Goal: Contribute content: Contribute content

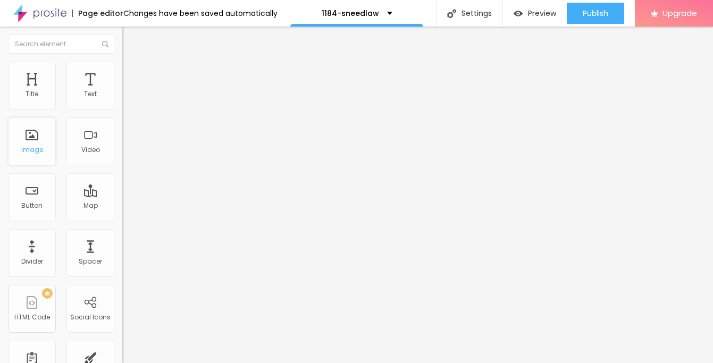
click at [39, 149] on div "Image" at bounding box center [32, 149] width 22 height 7
click at [122, 91] on span "Add image" at bounding box center [144, 86] width 44 height 9
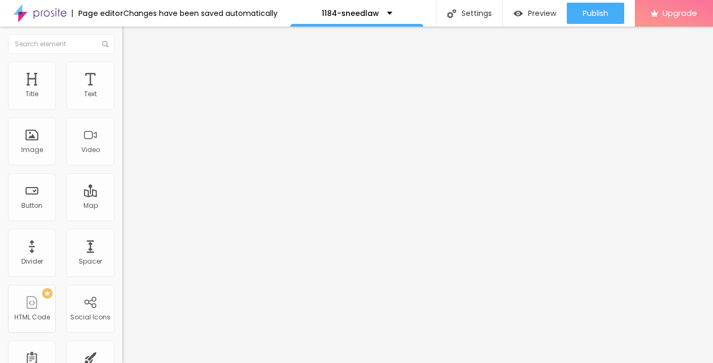
click at [122, 63] on img at bounding box center [127, 67] width 10 height 10
type input "95"
type input "90"
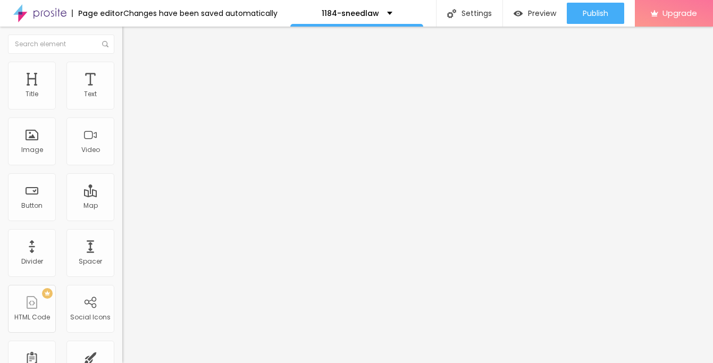
type input "90"
type input "85"
type input "75"
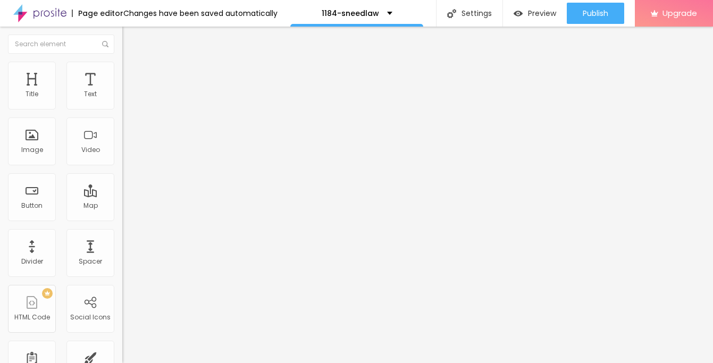
type input "70"
type input "55"
type input "50"
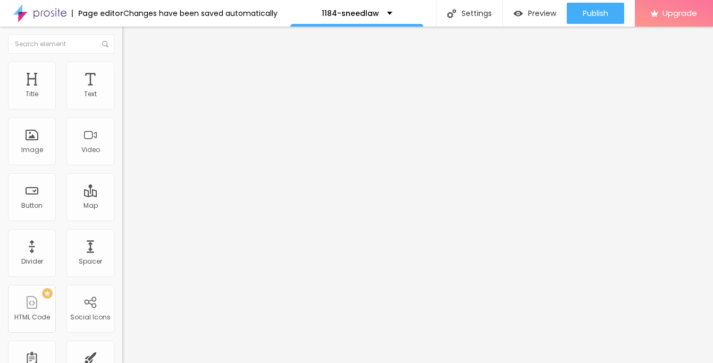
type input "50"
type input "40"
type input "35"
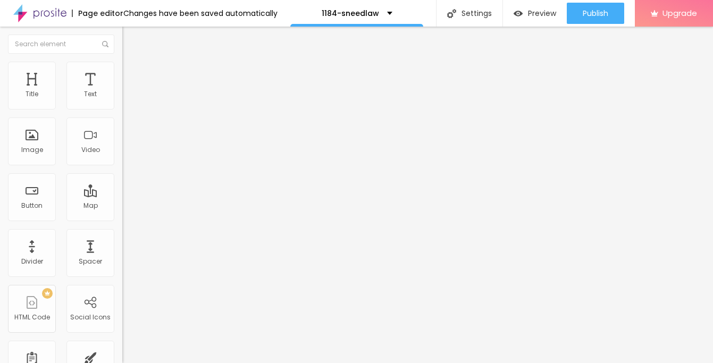
type input "25"
type input "20"
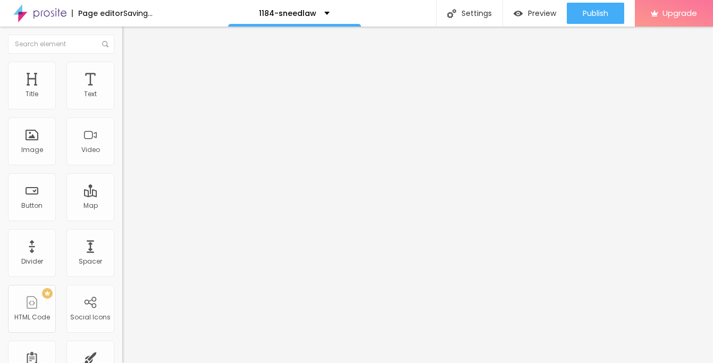
type input "15"
type input "10"
drag, startPoint x: 107, startPoint y: 110, endPoint x: -11, endPoint y: 110, distance: 118.0
type input "10"
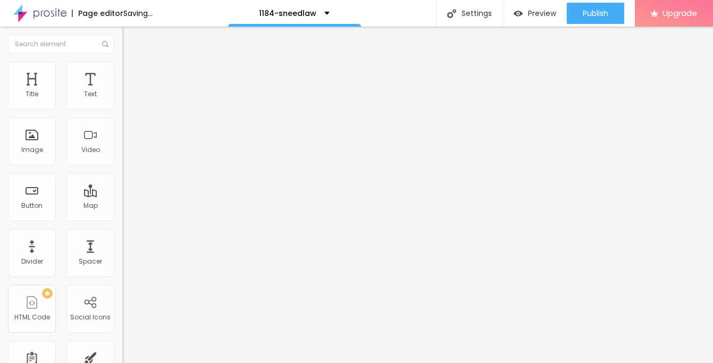
click at [122, 109] on input "range" at bounding box center [156, 104] width 69 height 9
click at [122, 33] on button "Edit Image" at bounding box center [183, 39] width 122 height 24
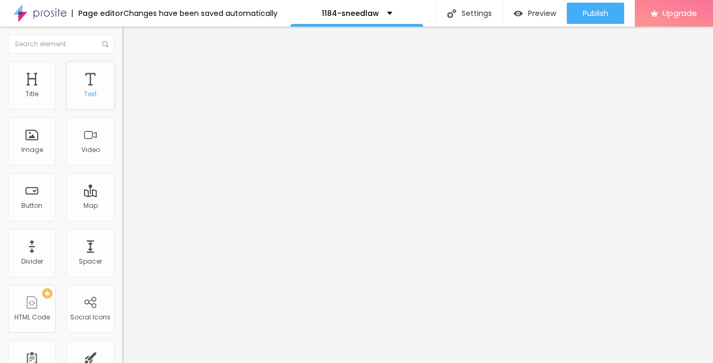
click at [97, 94] on div "Text" at bounding box center [90, 86] width 48 height 48
click at [126, 99] on icon "button" at bounding box center [129, 95] width 6 height 6
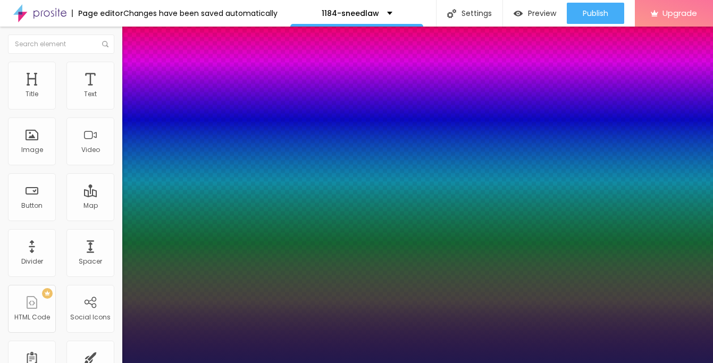
type input "1"
type input "23"
type input "1"
type input "24"
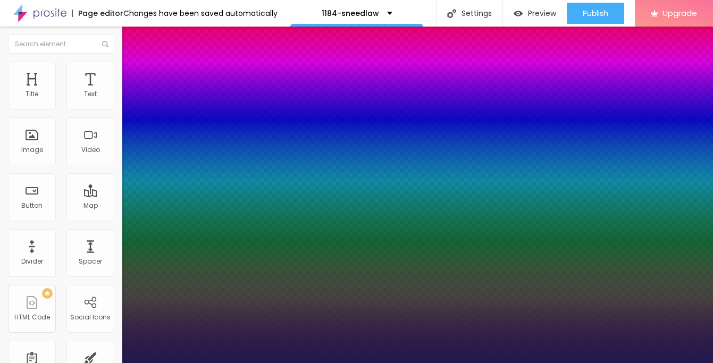
type input "24"
type input "1"
type input "25"
type input "1"
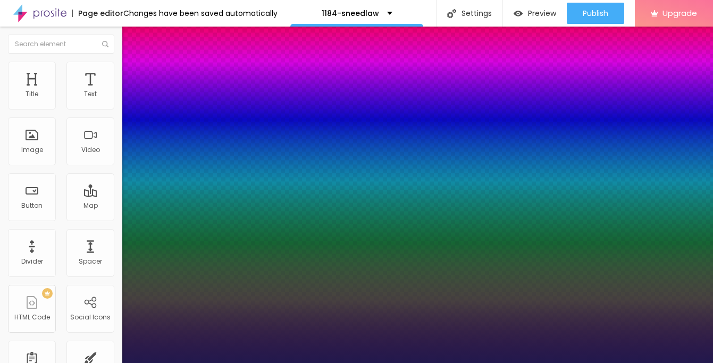
type input "26"
type input "1"
type input "25"
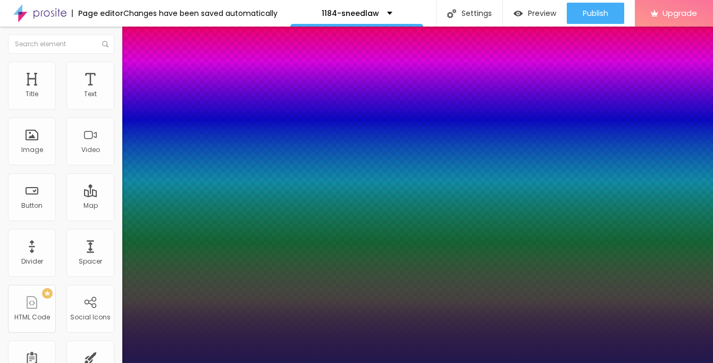
type input "1"
type input "24"
type input "1"
type input "23"
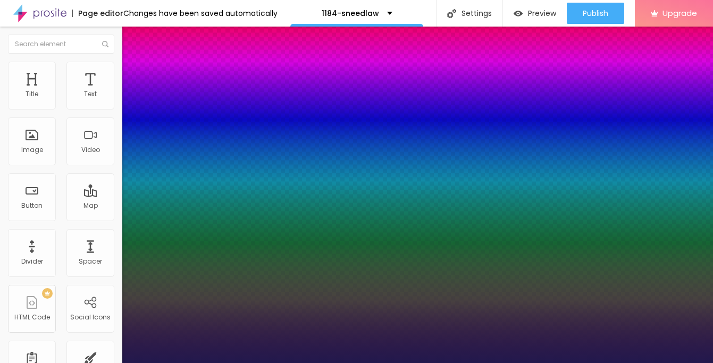
type input "23"
type input "1"
type input "22"
type input "1"
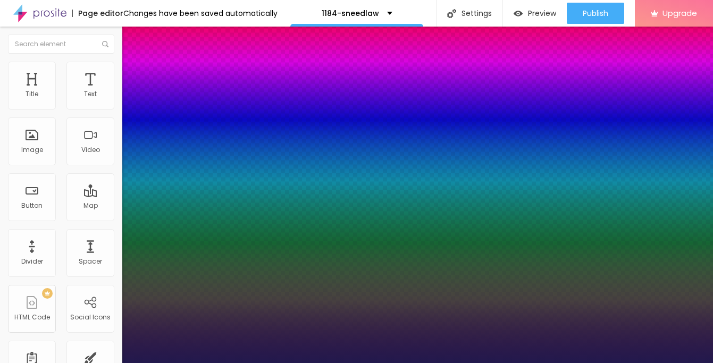
type input "23"
type input "1"
type input "24"
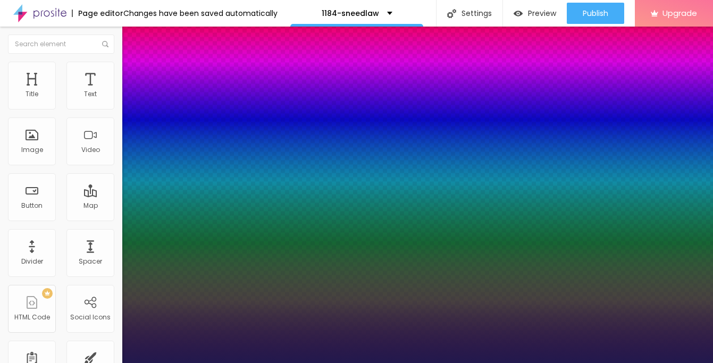
type input "1"
type input "25"
type input "1"
type input "26"
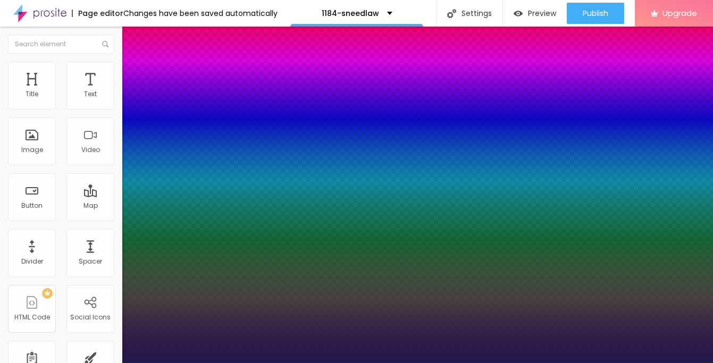
type input "26"
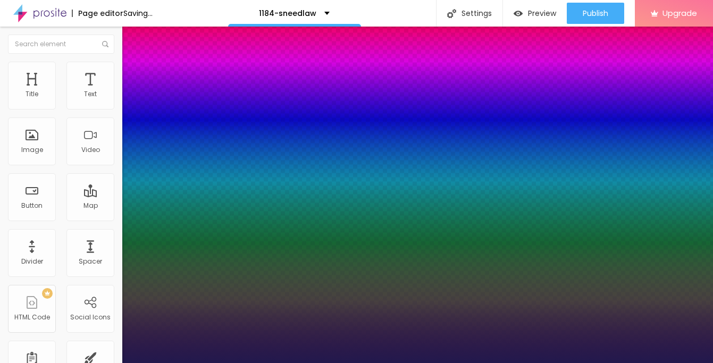
type input "1"
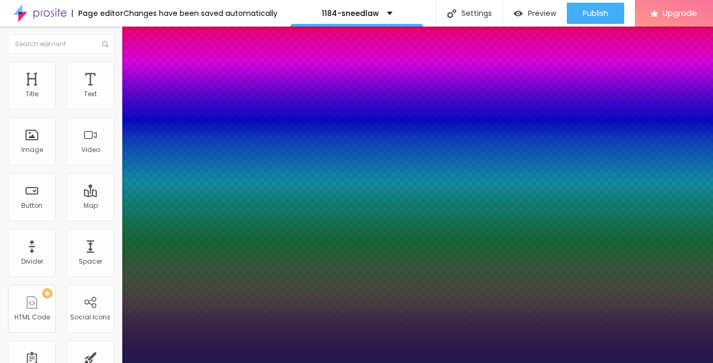
type input "25"
type input "1"
type input "25"
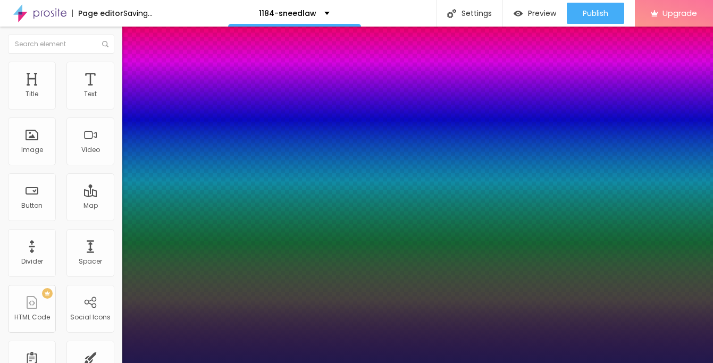
type input "1"
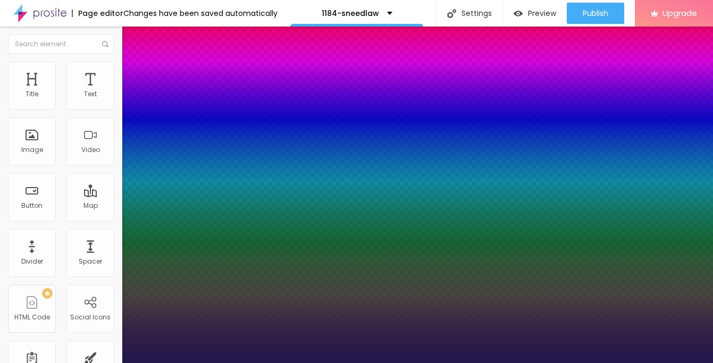
click at [307, 362] on div at bounding box center [356, 363] width 713 height 0
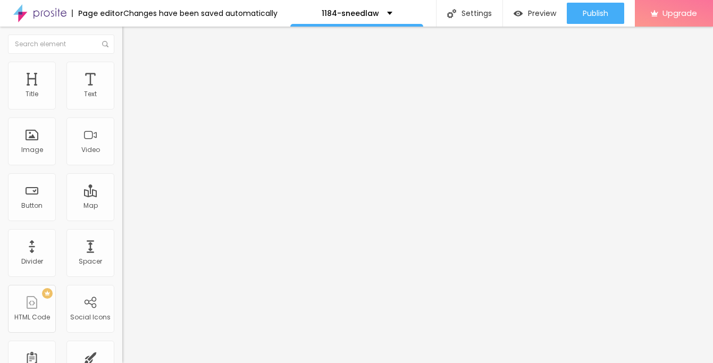
click at [130, 40] on img "button" at bounding box center [134, 39] width 9 height 9
click at [122, 100] on input "Click me" at bounding box center [186, 94] width 128 height 11
paste input "→ VIEW DOCUMENT HERE"
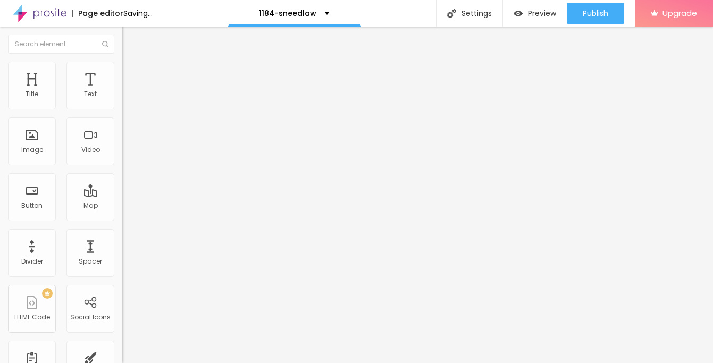
type input "→ VIEW DOCUMENT HERE"
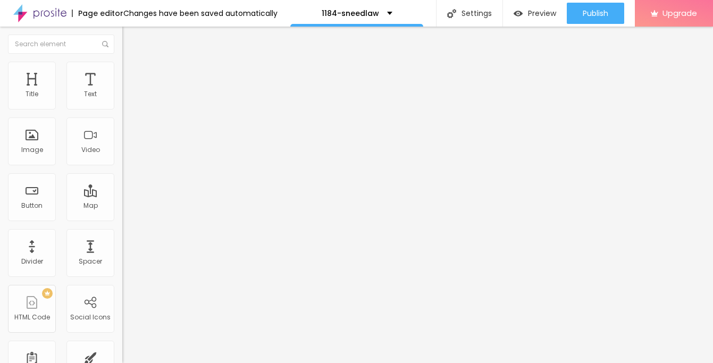
click at [122, 163] on span "Default" at bounding box center [133, 162] width 23 height 9
click at [122, 137] on div at bounding box center [183, 132] width 122 height 9
click at [122, 160] on div "Size" at bounding box center [183, 157] width 122 height 6
click at [122, 64] on img at bounding box center [127, 67] width 10 height 10
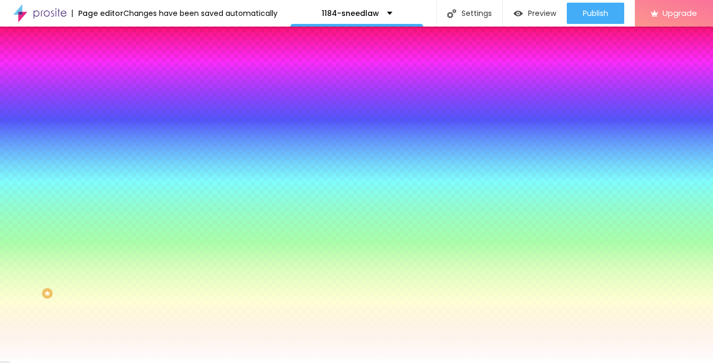
click at [126, 132] on icon "button" at bounding box center [129, 135] width 6 height 6
type input "17"
type input "18"
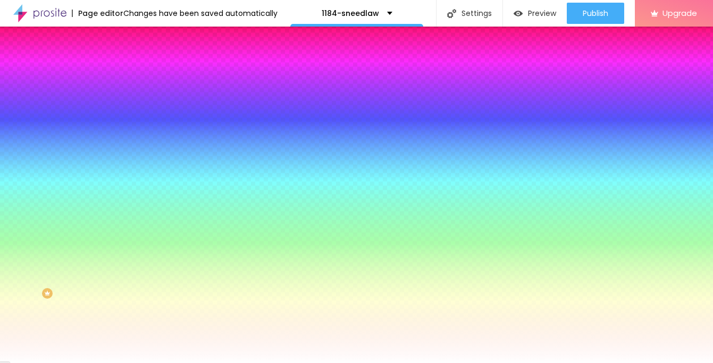
type input "19"
type input "20"
type input "21"
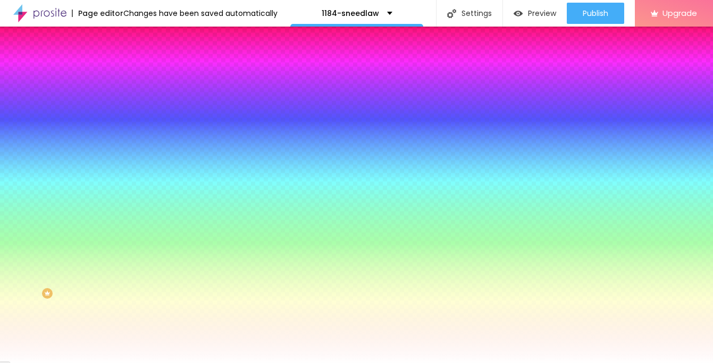
type input "21"
type input "22"
drag, startPoint x: 164, startPoint y: 206, endPoint x: 180, endPoint y: 207, distance: 15.4
type input "22"
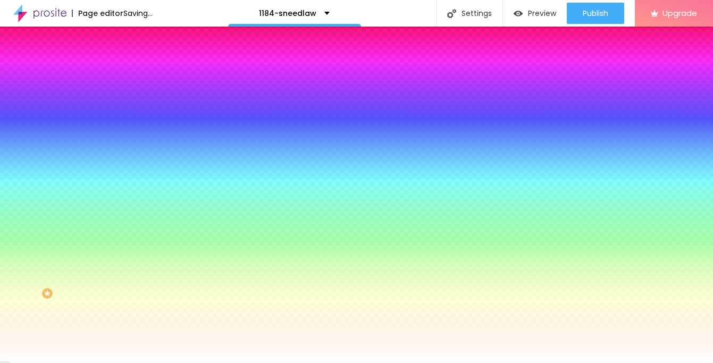
click at [10, 362] on div at bounding box center [356, 363] width 713 height 0
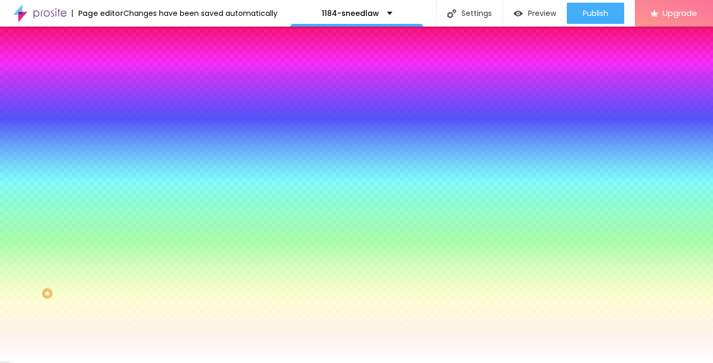
click at [130, 38] on img "button" at bounding box center [134, 39] width 9 height 9
click at [130, 36] on img "button" at bounding box center [134, 39] width 9 height 9
click at [130, 37] on img "button" at bounding box center [134, 39] width 9 height 9
click at [132, 63] on span "Content" at bounding box center [145, 58] width 26 height 9
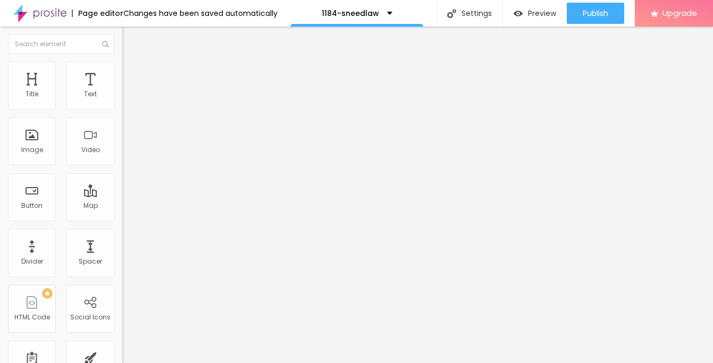
click at [122, 216] on input "https://" at bounding box center [186, 213] width 128 height 11
paste input "[DOMAIN_NAME][URL]"
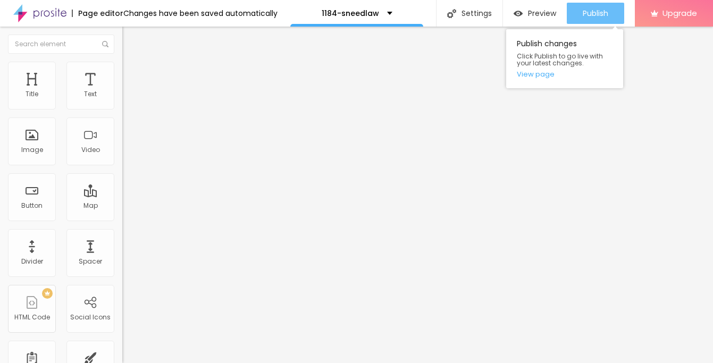
type input "[URL][DOMAIN_NAME]"
click at [592, 11] on span "Publish" at bounding box center [596, 13] width 26 height 9
